Goal: Find contact information: Find contact information

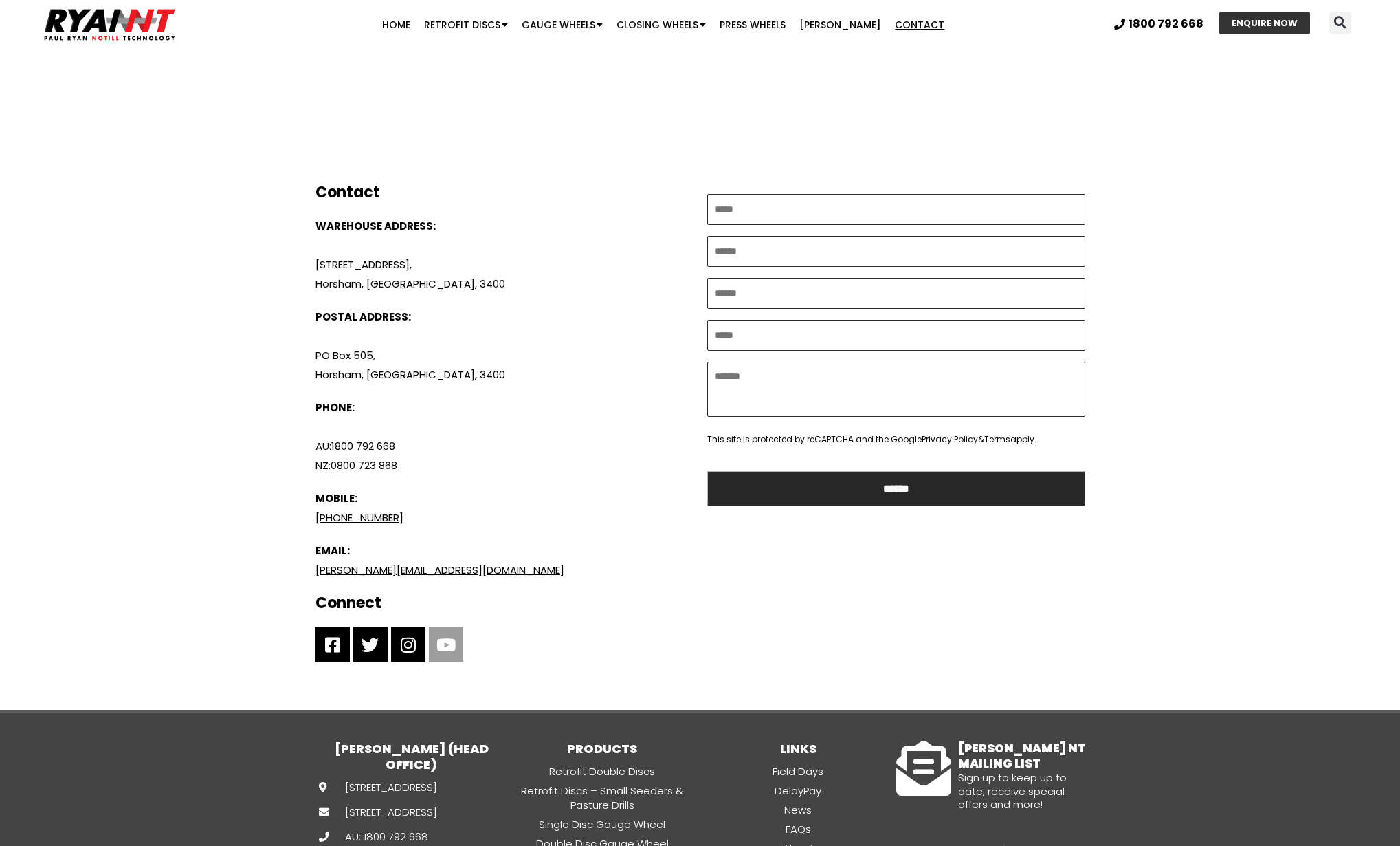
scroll to position [496, 0]
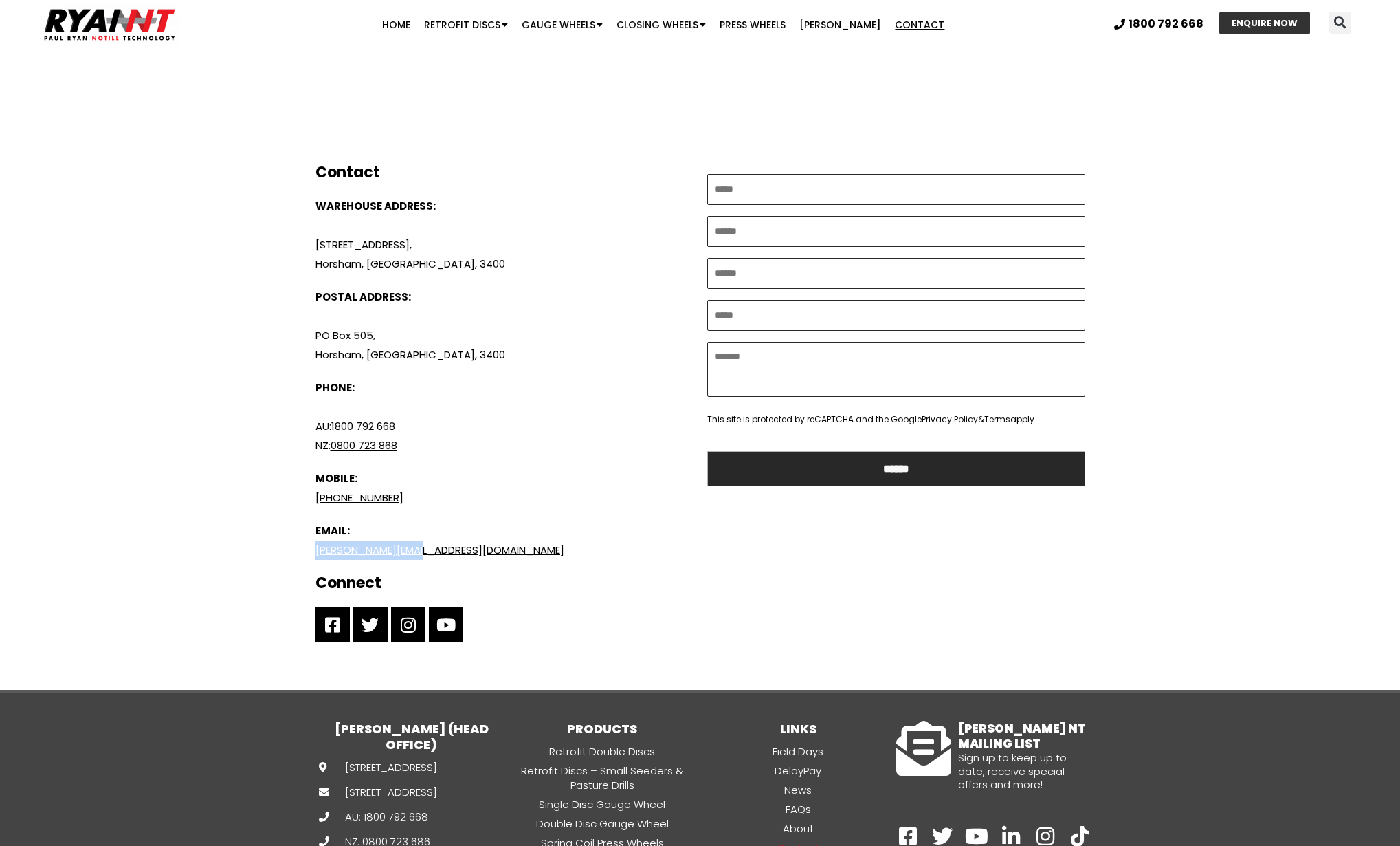
drag, startPoint x: 455, startPoint y: 554, endPoint x: 277, endPoint y: 541, distance: 178.5
click at [284, 546] on div "Contact [PERSON_NAME] from [PERSON_NAME] NT Get in touch with [PERSON_NAME] to …" at bounding box center [700, 138] width 852 height 1102
copy link "[PERSON_NAME][EMAIL_ADDRESS][DOMAIN_NAME]"
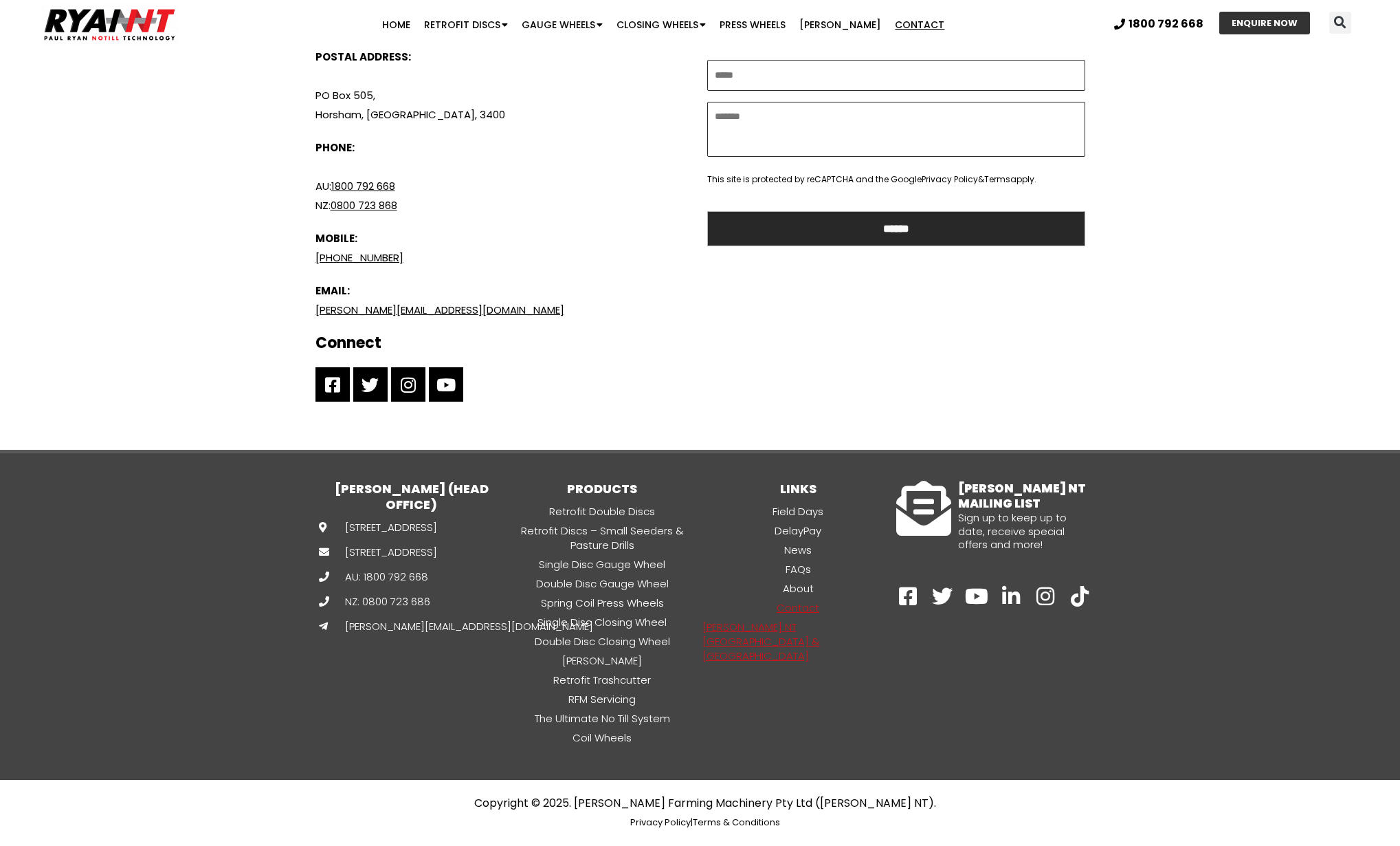
click at [796, 625] on link "[PERSON_NAME] NT [GEOGRAPHIC_DATA] & [GEOGRAPHIC_DATA]" at bounding box center [798, 641] width 196 height 45
